Goal: Find specific page/section: Find specific page/section

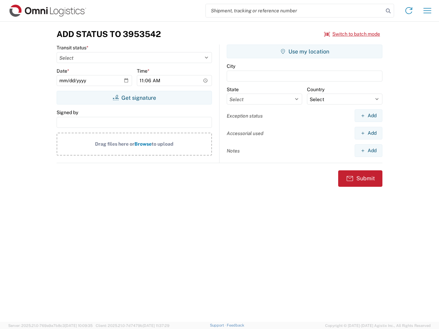
click at [294, 11] on input "search" at bounding box center [295, 10] width 178 height 13
click at [388, 11] on icon at bounding box center [388, 11] width 10 height 10
click at [409, 11] on icon at bounding box center [408, 10] width 11 height 11
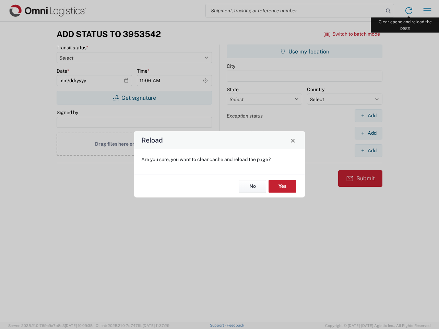
click at [427, 11] on div "Reload Are you sure, you want to clear cache and reload the page? No Yes" at bounding box center [219, 164] width 439 height 329
click at [352, 34] on div "Reload Are you sure, you want to clear cache and reload the page? No Yes" at bounding box center [219, 164] width 439 height 329
click at [134, 98] on div "Reload Are you sure, you want to clear cache and reload the page? No Yes" at bounding box center [219, 164] width 439 height 329
click at [304, 51] on div "Reload Are you sure, you want to clear cache and reload the page? No Yes" at bounding box center [219, 164] width 439 height 329
click at [368, 115] on div "Reload Are you sure, you want to clear cache and reload the page? No Yes" at bounding box center [219, 164] width 439 height 329
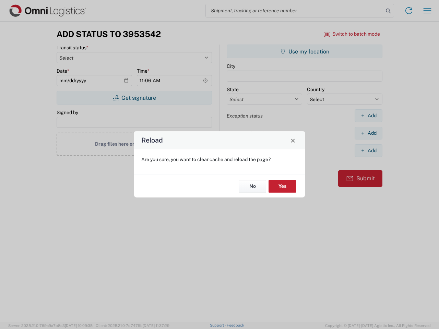
click at [368, 133] on div "Reload Are you sure, you want to clear cache and reload the page? No Yes" at bounding box center [219, 164] width 439 height 329
click at [368, 150] on div "Reload Are you sure, you want to clear cache and reload the page? No Yes" at bounding box center [219, 164] width 439 height 329
